Goal: Check status: Check status

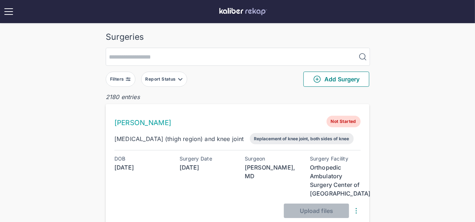
click at [129, 76] on img at bounding box center [128, 79] width 6 height 6
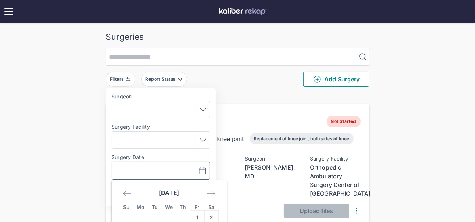
click at [149, 172] on input "text" at bounding box center [136, 171] width 42 height 9
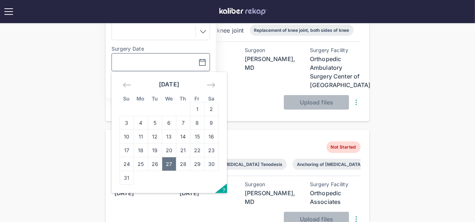
scroll to position [115, 0]
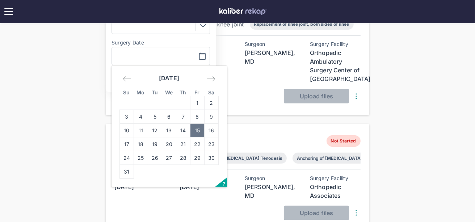
click at [200, 130] on td "15" at bounding box center [197, 131] width 14 height 14
type input "**********"
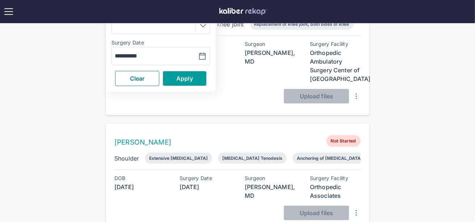
click at [190, 75] on span "Apply" at bounding box center [184, 78] width 17 height 7
